Goal: Information Seeking & Learning: Learn about a topic

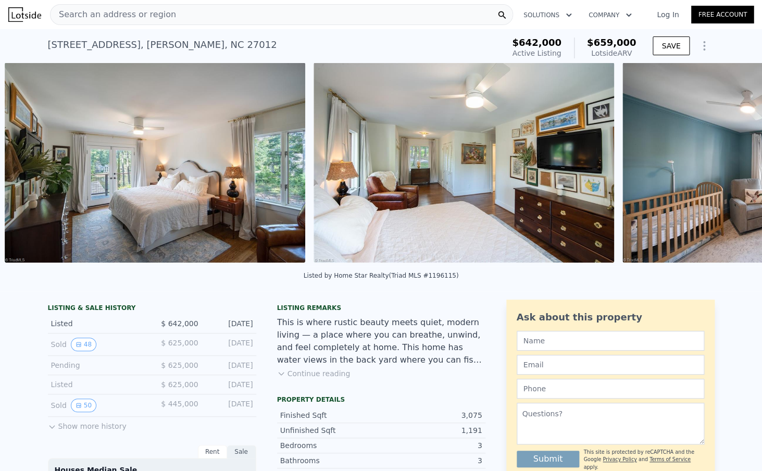
scroll to position [0, 2604]
click at [84, 343] on button "48" at bounding box center [84, 344] width 26 height 14
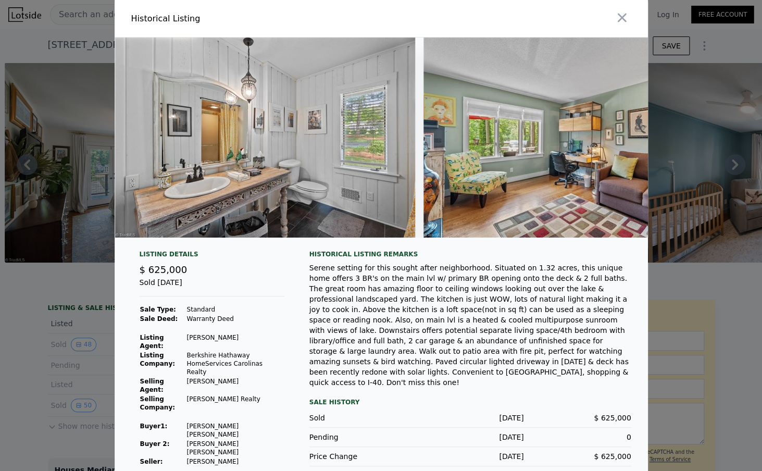
scroll to position [0, 9091]
click at [356, 188] on img at bounding box center [264, 137] width 300 height 200
click at [363, 199] on img at bounding box center [264, 137] width 300 height 200
click at [249, 186] on img at bounding box center [264, 137] width 300 height 200
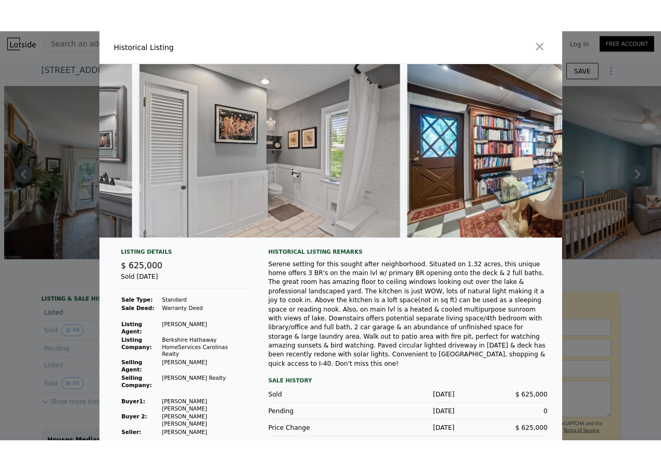
scroll to position [0, 10912]
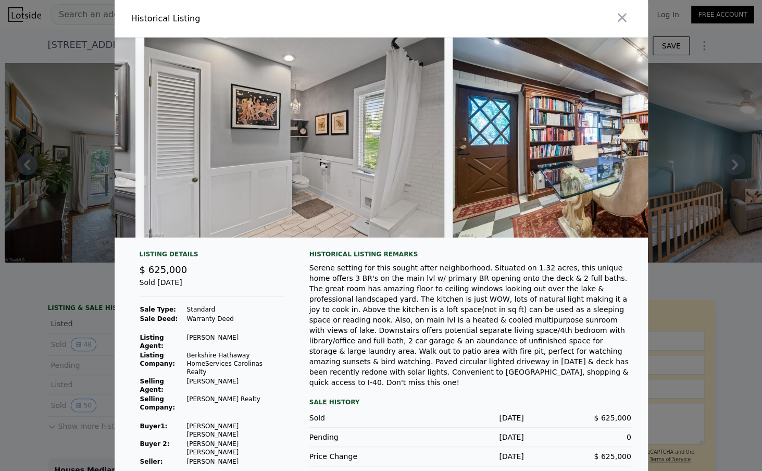
click at [294, 185] on img at bounding box center [294, 137] width 300 height 200
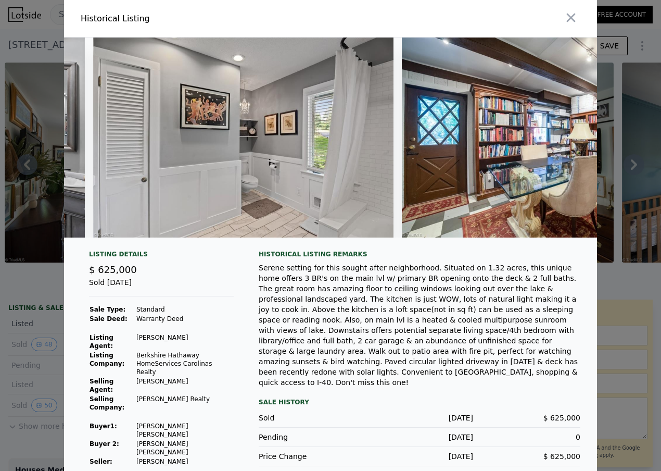
click at [571, 175] on img at bounding box center [552, 137] width 300 height 200
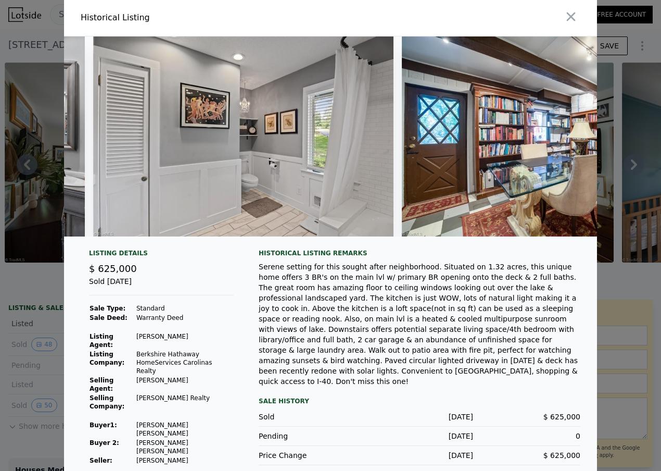
click at [637, 174] on div at bounding box center [330, 235] width 661 height 471
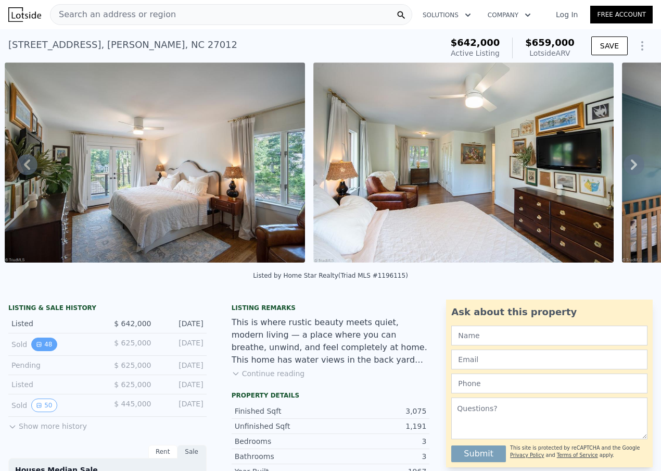
click at [51, 344] on button "48" at bounding box center [44, 344] width 26 height 14
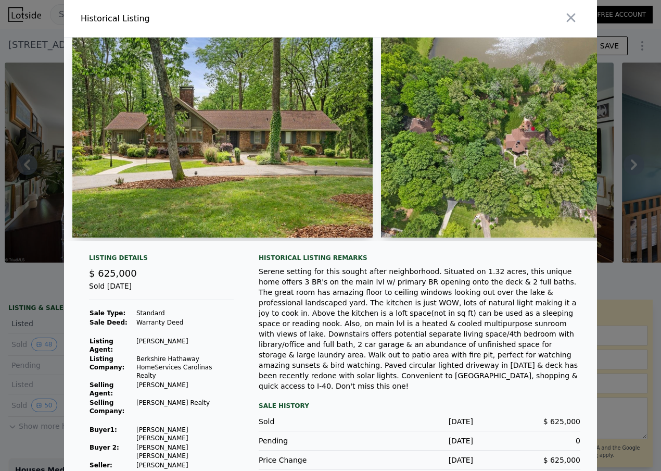
click at [336, 152] on img at bounding box center [222, 137] width 300 height 200
click at [575, 16] on icon "button" at bounding box center [571, 17] width 15 height 15
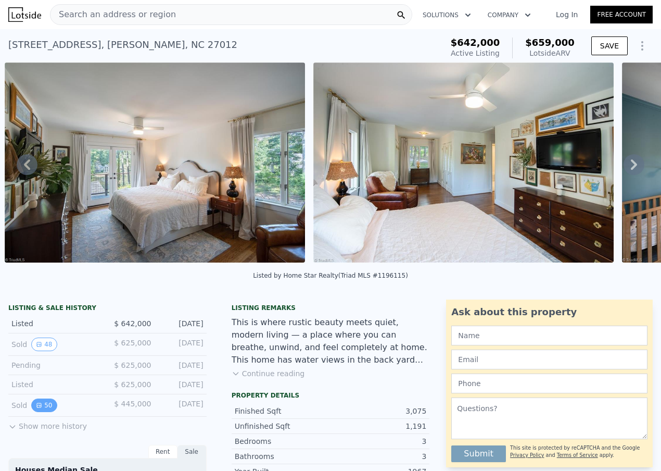
click at [39, 409] on button "50" at bounding box center [44, 405] width 26 height 14
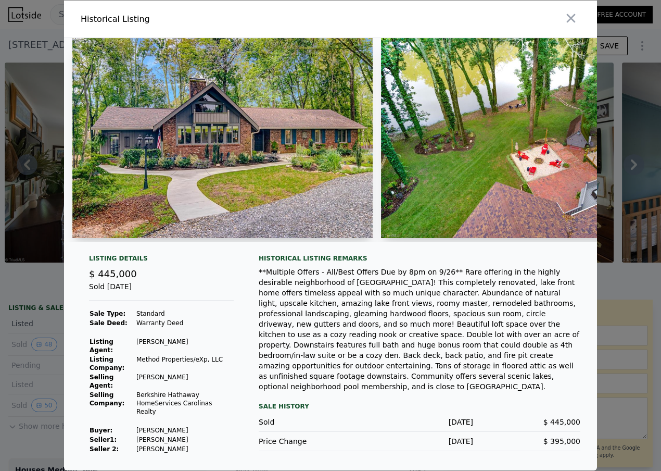
click at [273, 216] on img at bounding box center [222, 138] width 300 height 200
click at [273, 215] on img at bounding box center [222, 138] width 300 height 200
click at [276, 217] on img at bounding box center [222, 138] width 300 height 200
click at [275, 214] on img at bounding box center [222, 138] width 300 height 200
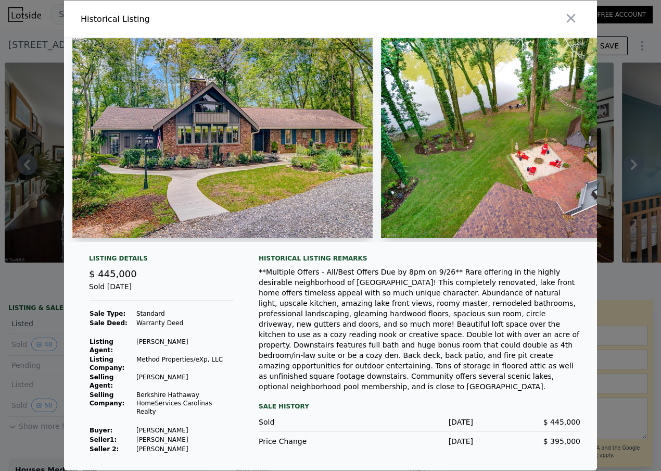
click at [273, 214] on img at bounding box center [222, 138] width 300 height 200
click at [306, 170] on img at bounding box center [222, 138] width 300 height 200
click at [293, 155] on img at bounding box center [222, 138] width 300 height 200
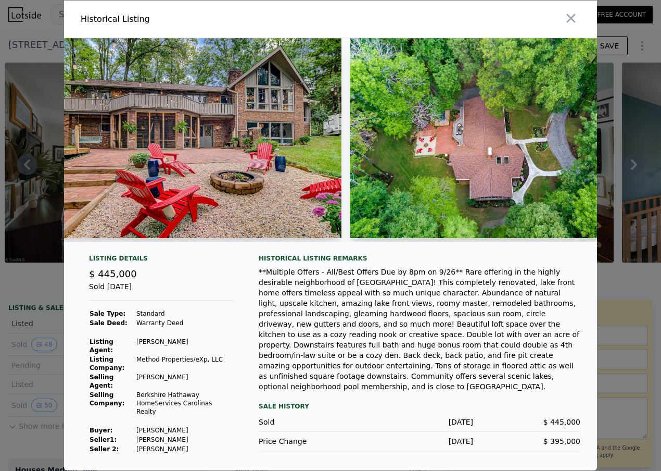
scroll to position [0, 2160]
click at [27, 306] on div at bounding box center [330, 235] width 661 height 471
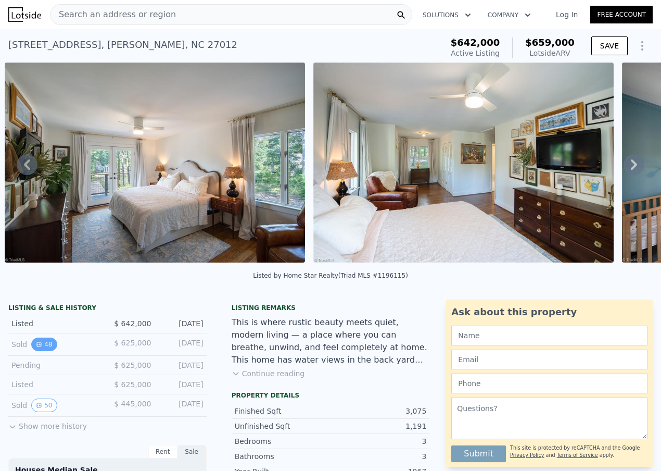
click at [47, 348] on button "48" at bounding box center [44, 344] width 26 height 14
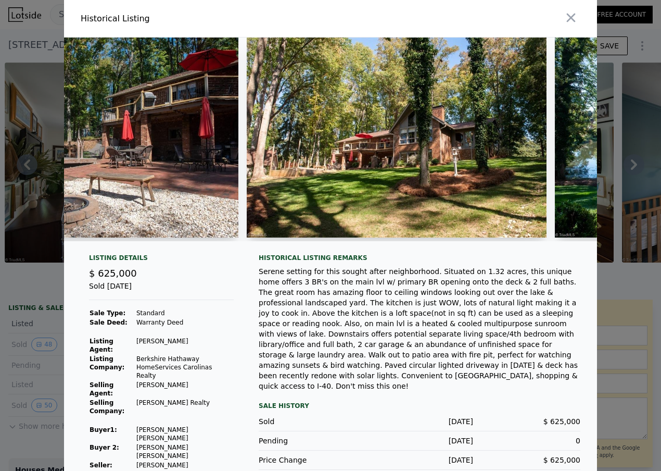
scroll to position [0, 2187]
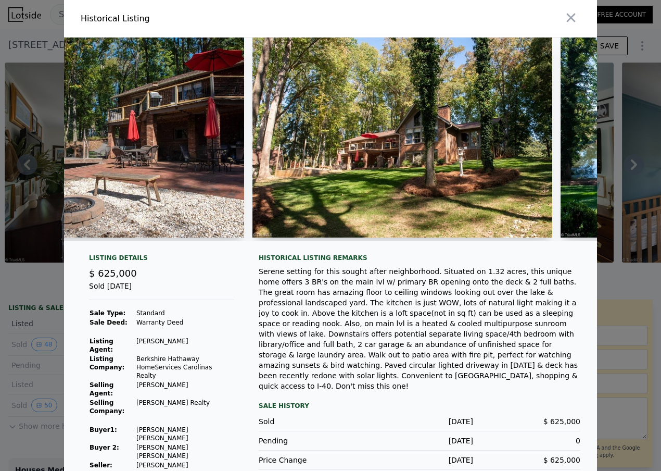
click at [184, 150] on img at bounding box center [94, 137] width 300 height 200
click at [28, 295] on div at bounding box center [330, 235] width 661 height 471
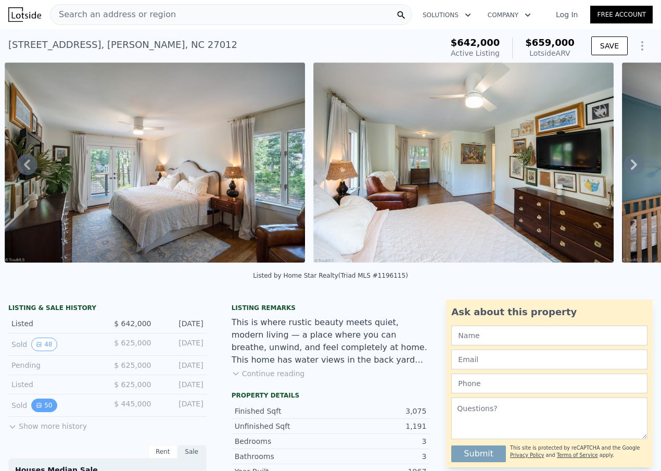
click at [44, 403] on button "50" at bounding box center [44, 405] width 26 height 14
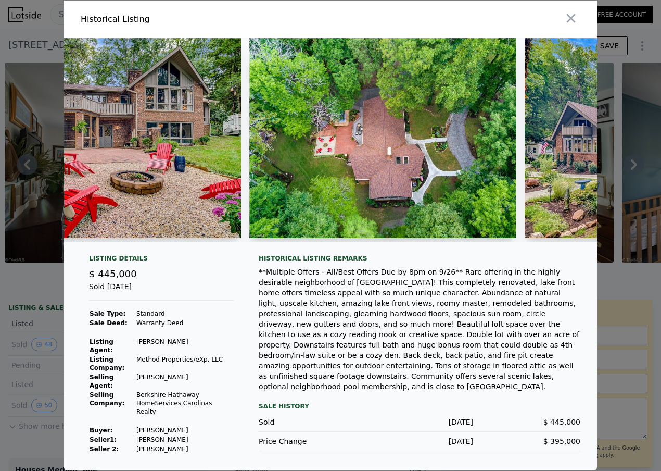
scroll to position [0, 2238]
